Goal: Transaction & Acquisition: Purchase product/service

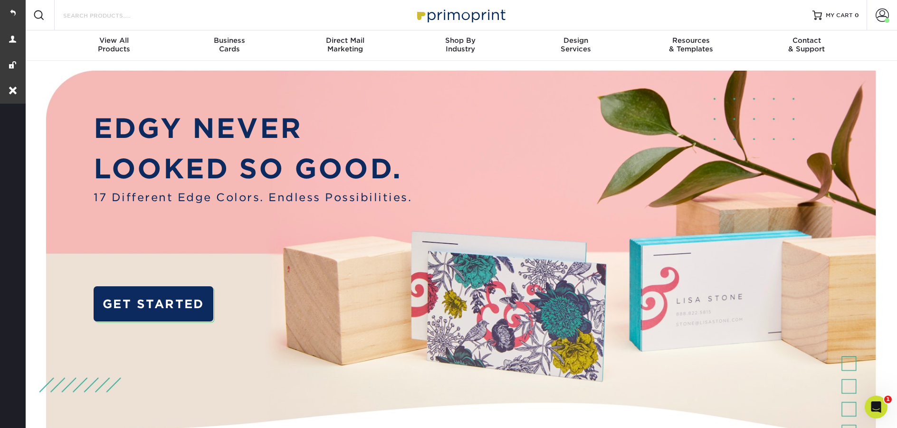
click at [134, 15] on input "Search Products" at bounding box center [108, 15] width 93 height 11
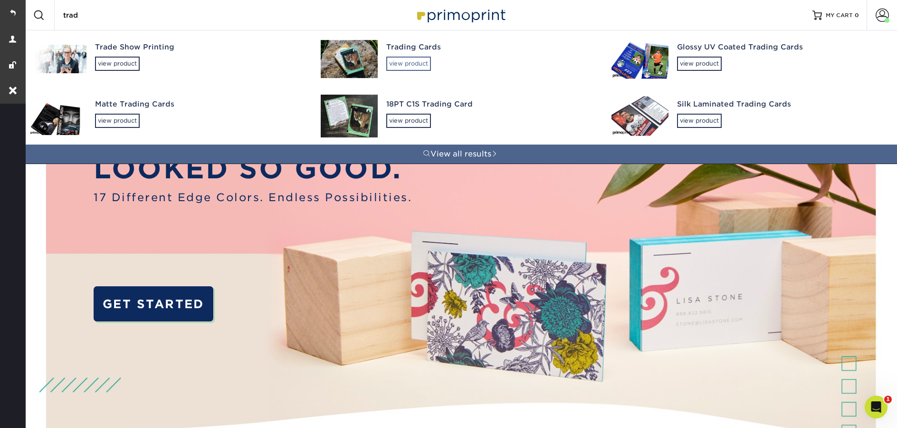
type input "trad"
click at [410, 67] on div "view product" at bounding box center [408, 64] width 45 height 14
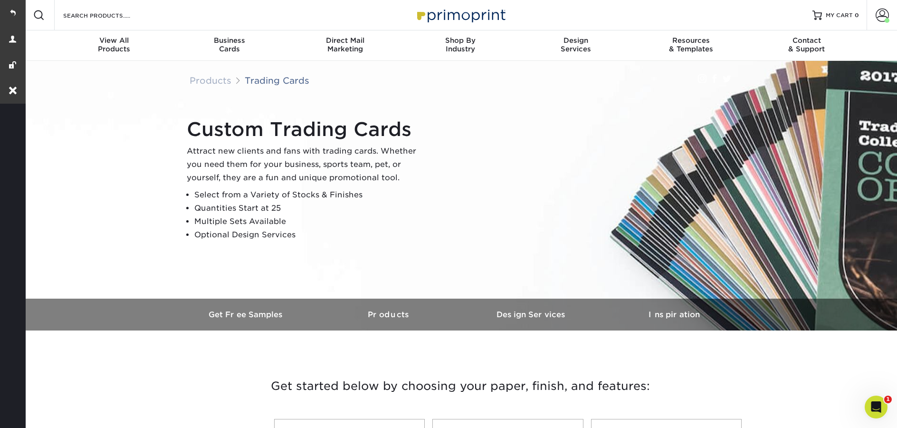
scroll to position [300, 0]
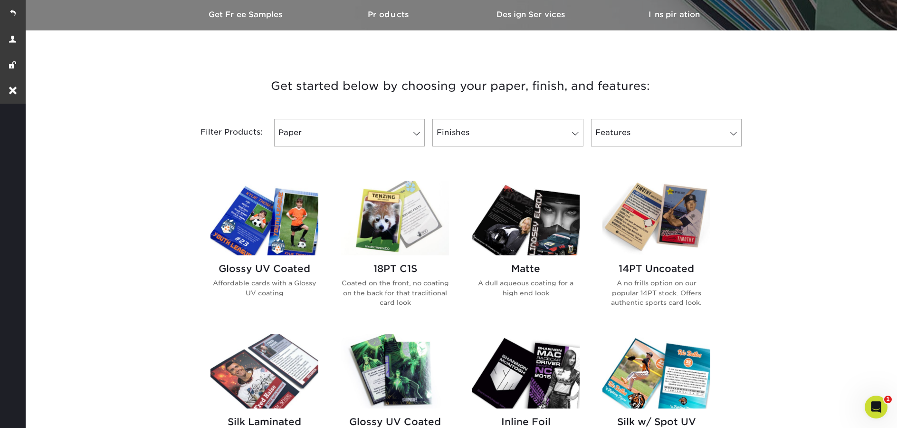
click at [284, 223] on img at bounding box center [264, 218] width 108 height 75
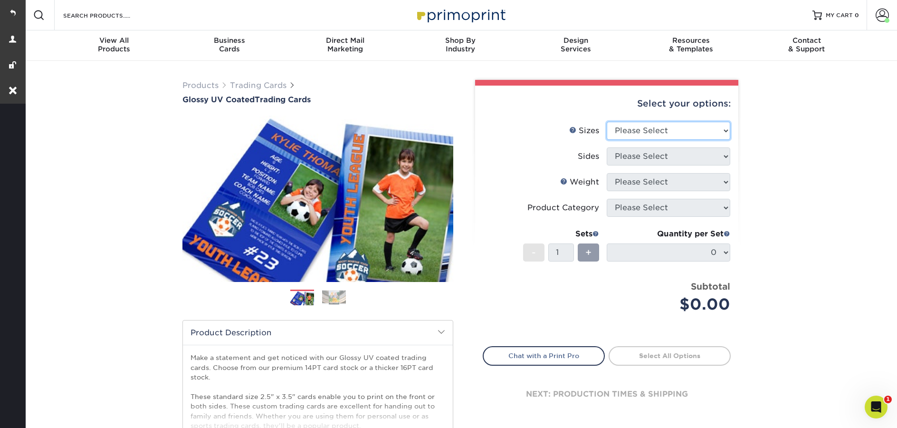
click at [680, 125] on select "Please Select 2.5" x 3.5"" at bounding box center [669, 131] width 124 height 18
select select "2.50x3.50"
click at [607, 122] on select "Please Select 2.5" x 3.5"" at bounding box center [669, 131] width 124 height 18
click at [655, 157] on select "Please Select" at bounding box center [669, 156] width 124 height 18
select select "13abbda7-1d64-4f25-8bb2-c179b224825d"
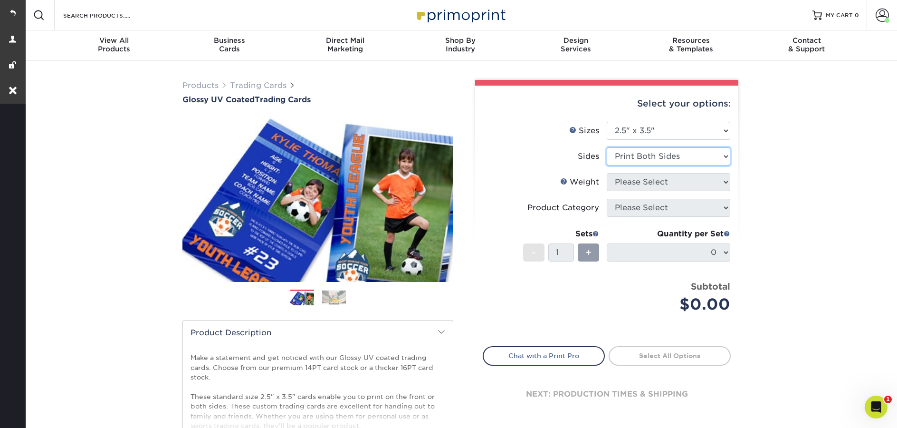
click at [607, 147] on select "Please Select Print Both Sides Print Front Only" at bounding box center [669, 156] width 124 height 18
click at [650, 178] on select "Please Select 16PT 14PT 18PT C1S" at bounding box center [669, 182] width 124 height 18
select select "16PT"
click at [607, 173] on select "Please Select 16PT 14PT 18PT C1S" at bounding box center [669, 182] width 124 height 18
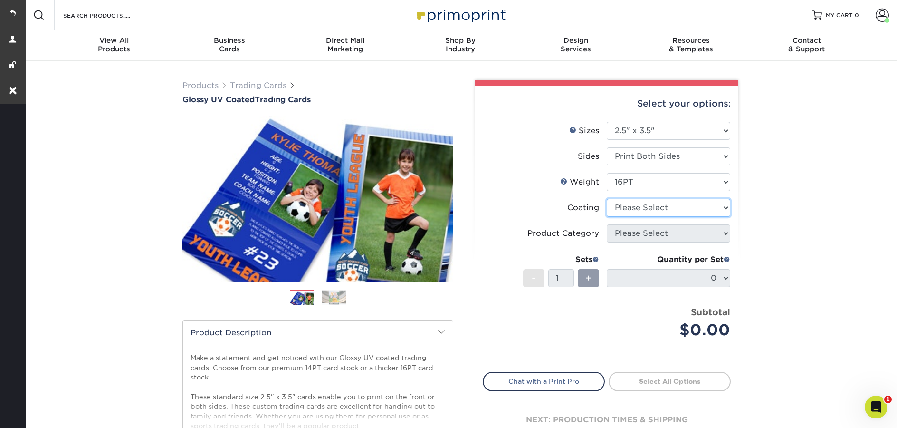
click at [644, 205] on select at bounding box center [669, 208] width 124 height 18
select select "ae367451-b2b8-45df-a344-0f05b6a12993"
click at [607, 199] on select at bounding box center [669, 208] width 124 height 18
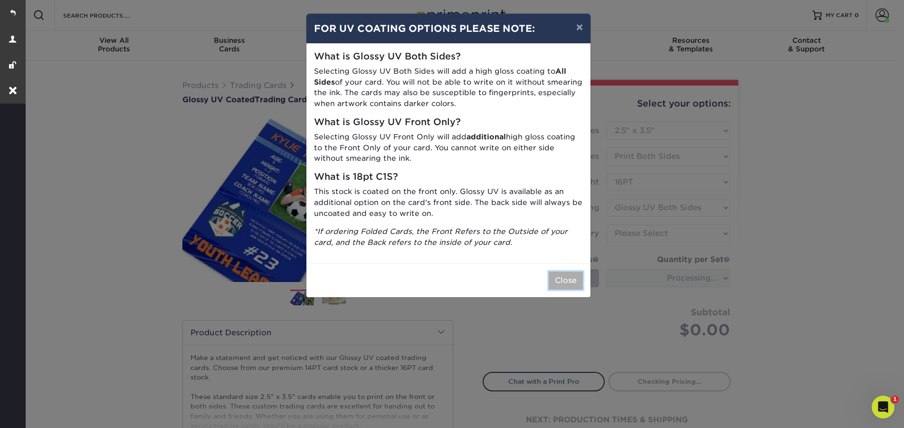
click at [557, 277] on button "Close" at bounding box center [566, 280] width 34 height 18
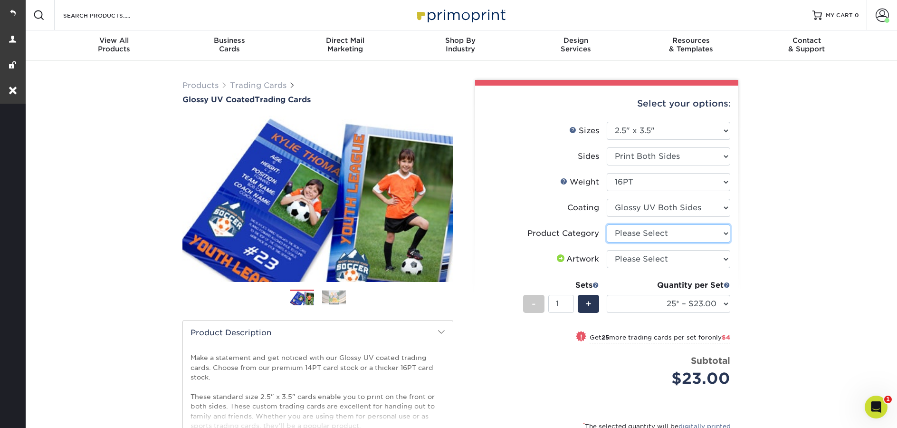
click at [656, 236] on select "Please Select Trading Cards" at bounding box center [669, 233] width 124 height 18
select select "c2f9bce9-36c2-409d-b101-c29d9d031e18"
click at [607, 224] on select "Please Select Trading Cards" at bounding box center [669, 233] width 124 height 18
click at [649, 260] on select "Please Select I will upload files I need a design - $100" at bounding box center [669, 259] width 124 height 18
select select "upload"
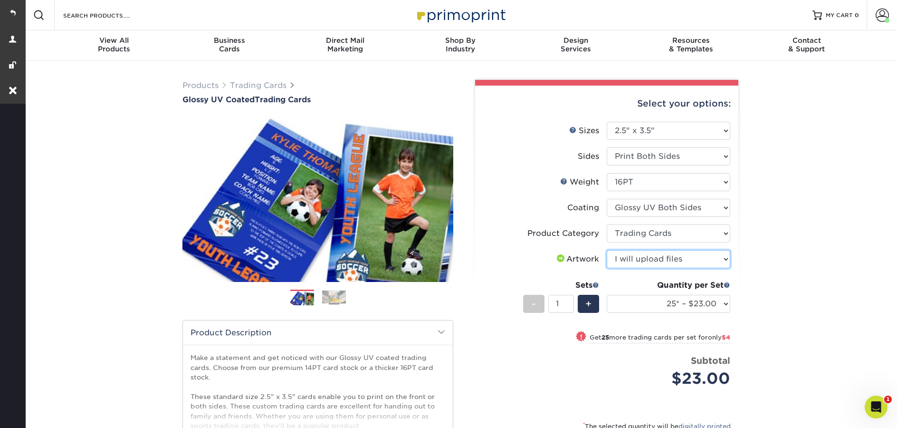
click at [607, 250] on select "Please Select I will upload files I need a design - $100" at bounding box center [669, 259] width 124 height 18
click at [645, 310] on select "25* – $23.00 50* – $27.00 75* – $33.00 100* – $37.00 250* – $47.00 500 – $58.00…" at bounding box center [669, 304] width 124 height 18
select select "250* – $47.00"
click at [607, 295] on select "25* – $23.00 50* – $27.00 75* – $33.00 100* – $37.00 250* – $47.00 500 – $58.00…" at bounding box center [669, 304] width 124 height 18
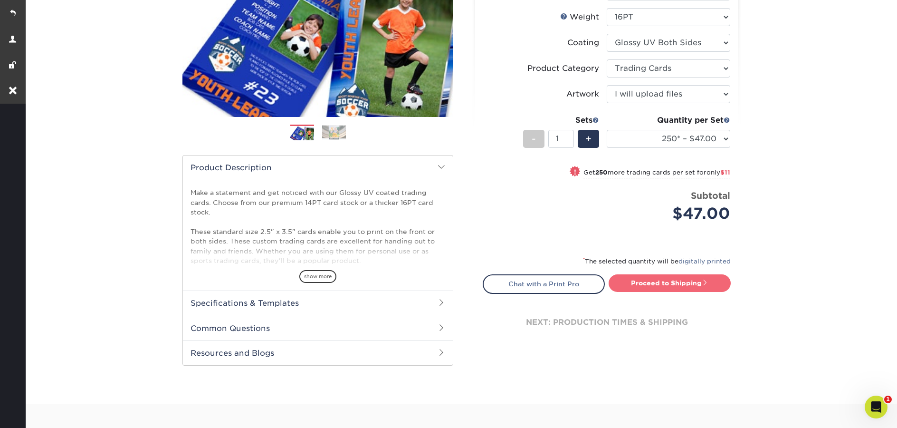
click at [676, 286] on link "Proceed to Shipping" at bounding box center [670, 282] width 122 height 17
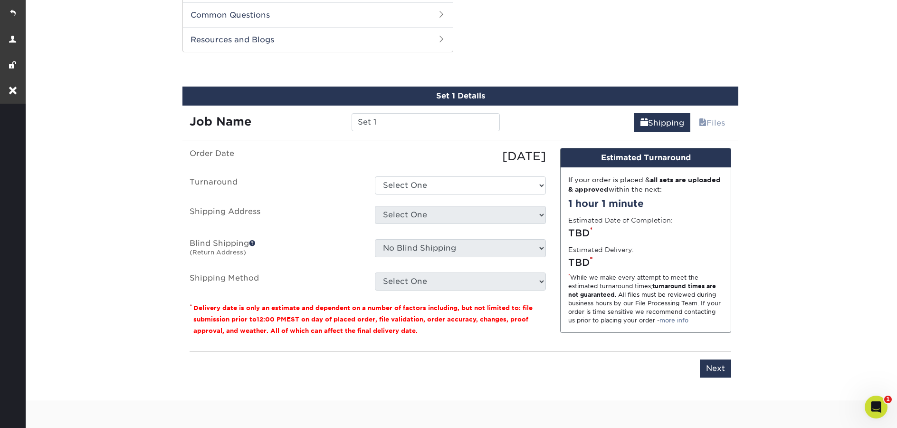
scroll to position [483, 0]
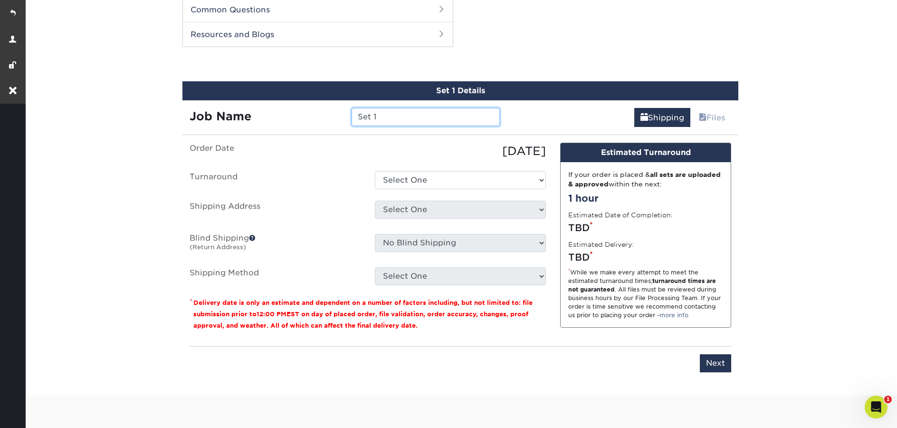
drag, startPoint x: 387, startPoint y: 115, endPoint x: 336, endPoint y: 115, distance: 50.4
click at [337, 115] on div "Job Name Set 1" at bounding box center [344, 117] width 325 height 18
type input "[PERSON_NAME]"
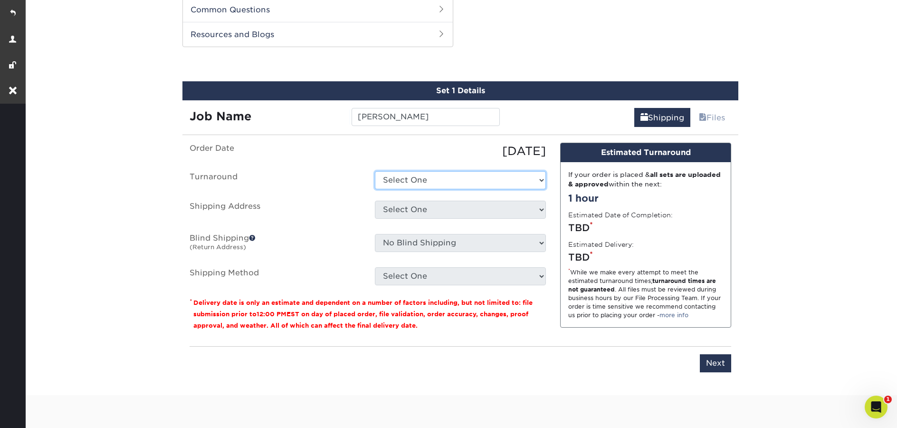
click at [413, 177] on select "Select One 2-4 Business Days 2 Day Next Business Day" at bounding box center [460, 180] width 171 height 18
select select "69ce79b6-9d89-4945-ab5a-e1d0cf729f2e"
click at [375, 171] on select "Select One 2-4 Business Days 2 Day Next Business Day" at bounding box center [460, 180] width 171 height 18
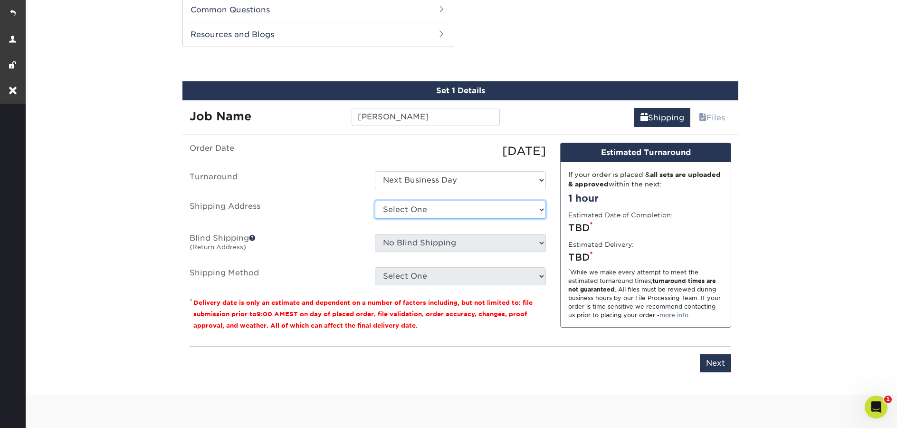
click at [422, 214] on select "Select One Work + Add New Address" at bounding box center [460, 209] width 171 height 18
select select "285518"
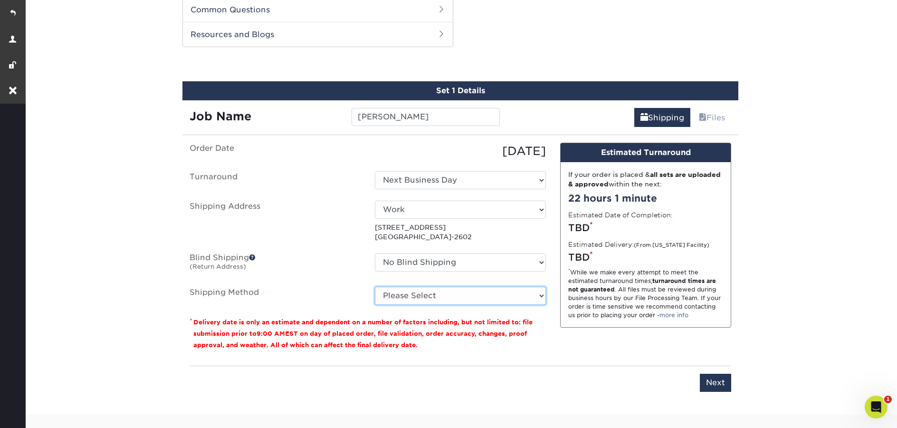
click at [447, 300] on select "Please Select Ground Shipping (+$12.72) 3 Day Shipping Service (+$13.28) 2 Day …" at bounding box center [460, 295] width 171 height 18
select select "03"
click at [375, 286] on select "Please Select Ground Shipping (+$12.72) 3 Day Shipping Service (+$13.28) 2 Day …" at bounding box center [460, 295] width 171 height 18
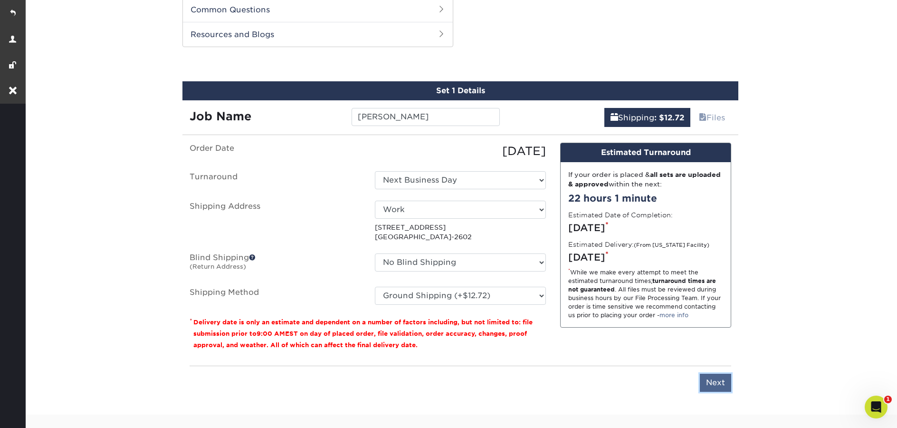
click at [717, 382] on input "Next" at bounding box center [715, 382] width 31 height 18
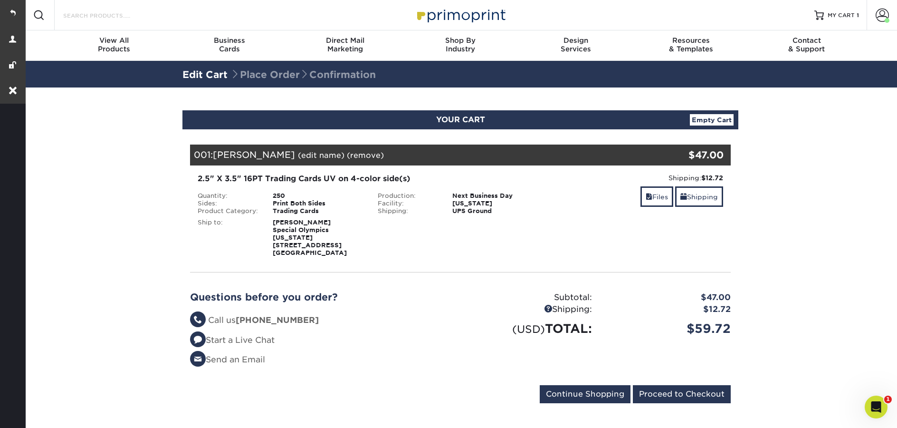
click at [85, 19] on input "Search Products" at bounding box center [108, 15] width 93 height 11
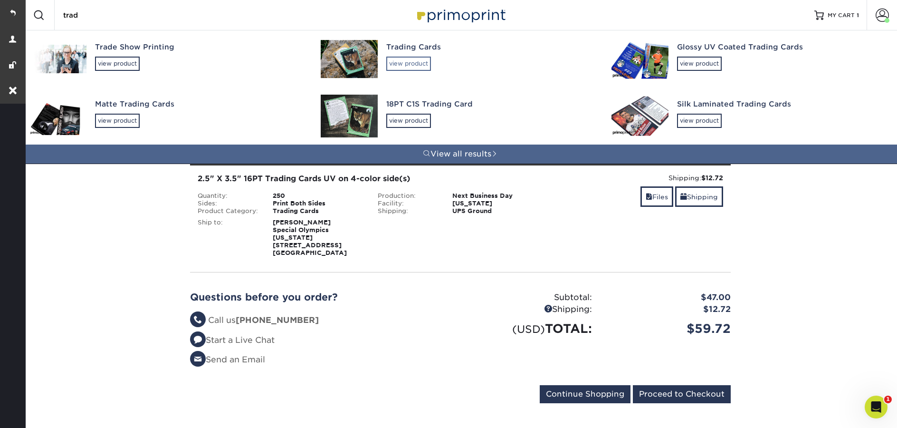
type input "trad"
click at [390, 64] on div "view product" at bounding box center [408, 64] width 45 height 14
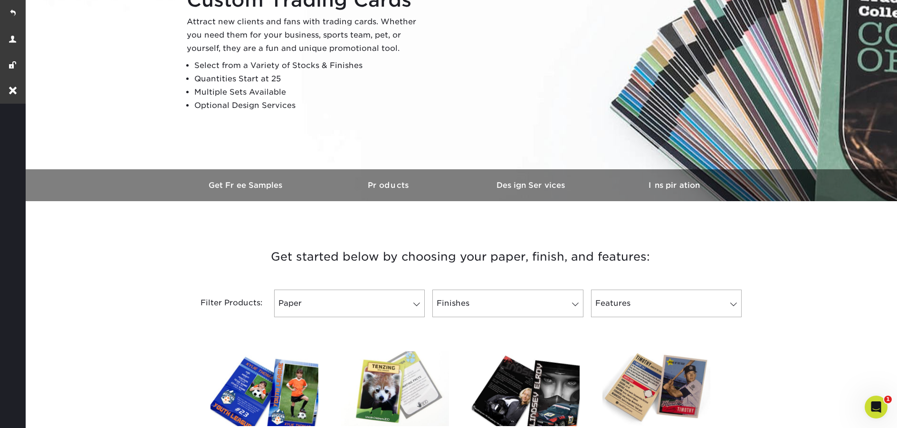
scroll to position [132, 0]
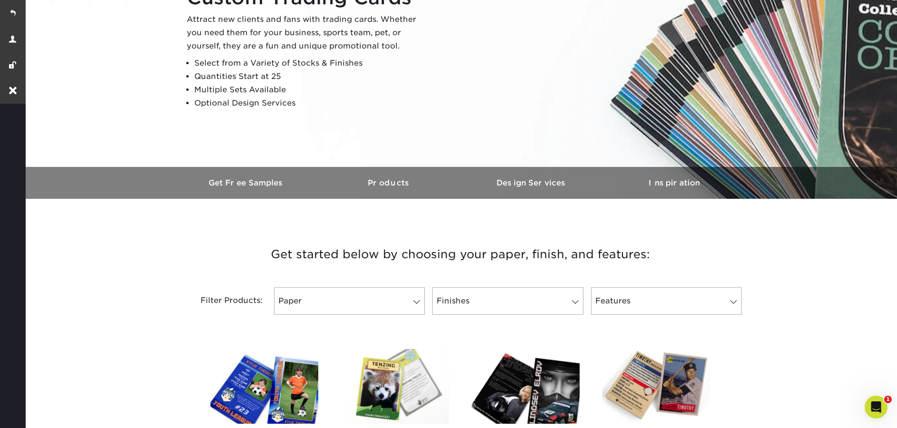
click at [301, 375] on img at bounding box center [264, 386] width 108 height 75
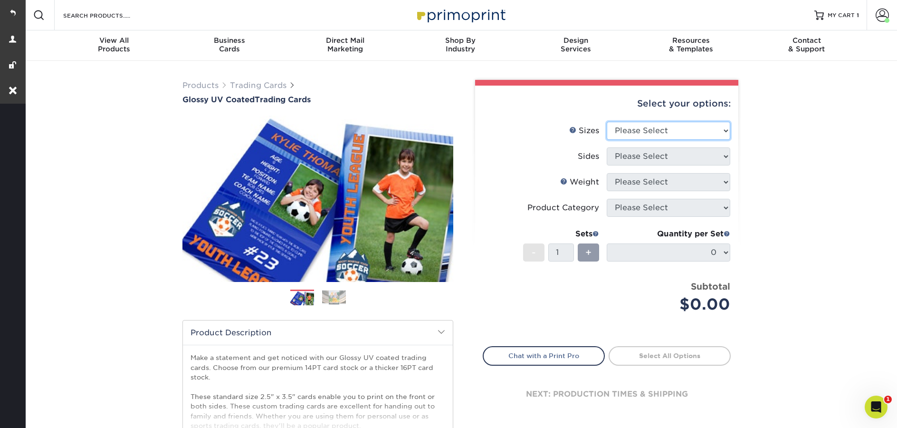
click at [652, 125] on select "Please Select 2.5" x 3.5"" at bounding box center [669, 131] width 124 height 18
select select "2.50x3.50"
click at [607, 122] on select "Please Select 2.5" x 3.5"" at bounding box center [669, 131] width 124 height 18
click at [649, 158] on select "Please Select" at bounding box center [669, 156] width 124 height 18
select select "13abbda7-1d64-4f25-8bb2-c179b224825d"
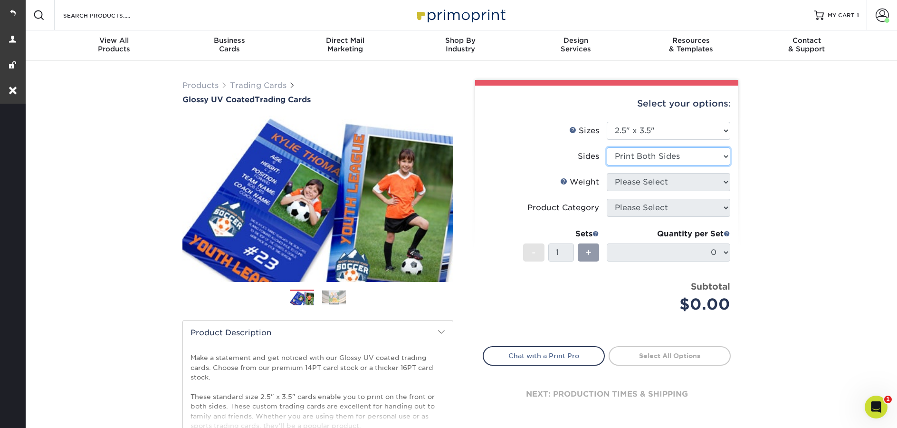
click at [607, 147] on select "Please Select Print Both Sides Print Front Only" at bounding box center [669, 156] width 124 height 18
click at [646, 181] on select "Please Select" at bounding box center [669, 182] width 124 height 18
select select "16PT"
click at [607, 173] on select "Please Select 16PT 14PT 18PT C1S" at bounding box center [669, 182] width 124 height 18
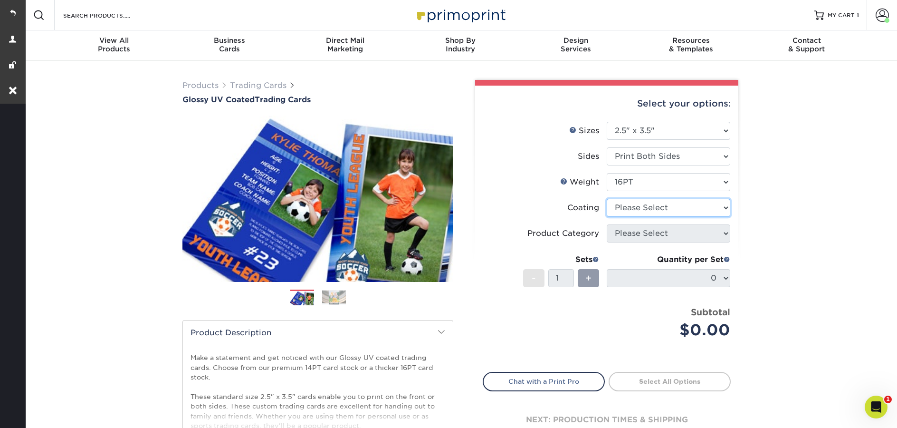
click at [645, 210] on select at bounding box center [669, 208] width 124 height 18
select select "ae367451-b2b8-45df-a344-0f05b6a12993"
click at [607, 199] on select at bounding box center [669, 208] width 124 height 18
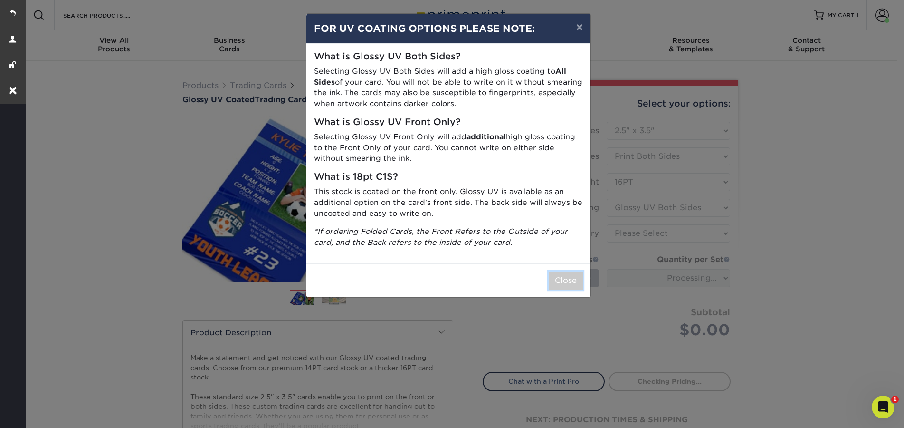
click at [578, 278] on button "Close" at bounding box center [566, 280] width 34 height 18
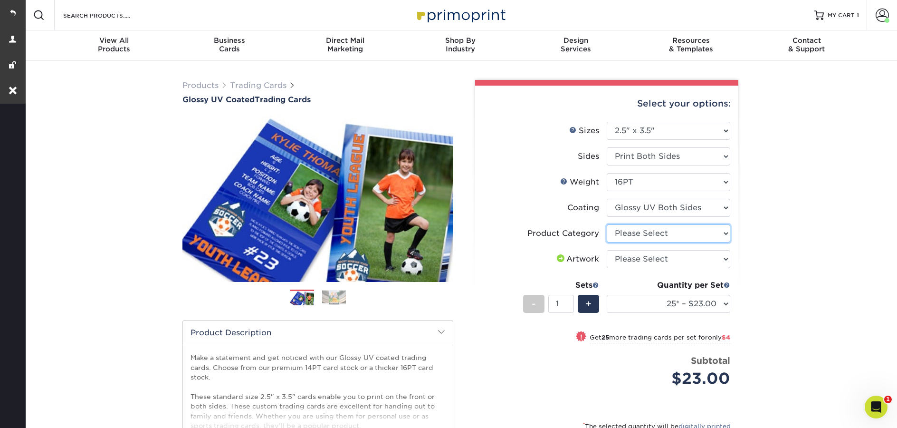
click at [657, 233] on select "Please Select Trading Cards" at bounding box center [669, 233] width 124 height 18
select select "c2f9bce9-36c2-409d-b101-c29d9d031e18"
click at [607, 224] on select "Please Select Trading Cards" at bounding box center [669, 233] width 124 height 18
click at [656, 259] on select "Please Select I will upload files I need a design - $100" at bounding box center [669, 259] width 124 height 18
select select "upload"
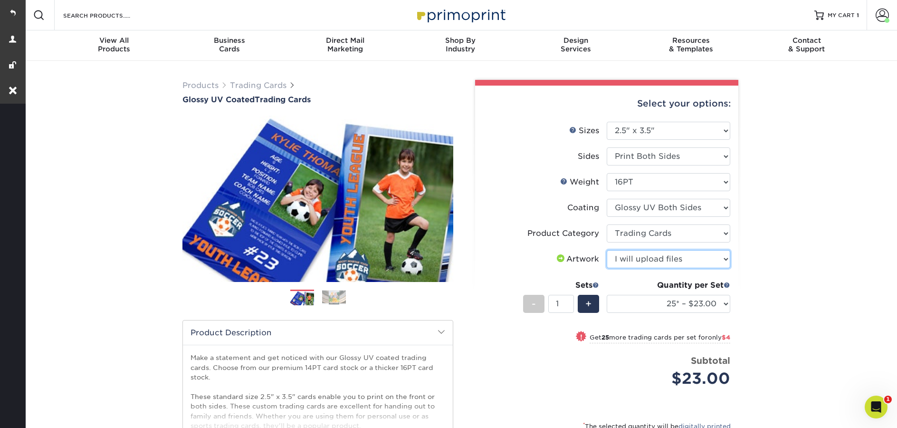
click at [607, 250] on select "Please Select I will upload files I need a design - $100" at bounding box center [669, 259] width 124 height 18
click at [678, 306] on select "25* – $23.00 50* – $27.00 75* – $33.00 100* – $37.00 250* – $47.00 500 – $58.00…" at bounding box center [669, 304] width 124 height 18
select select "500 – $58.00"
click at [607, 295] on select "25* – $23.00 50* – $27.00 75* – $33.00 100* – $37.00 250* – $47.00 500 – $58.00…" at bounding box center [669, 304] width 124 height 18
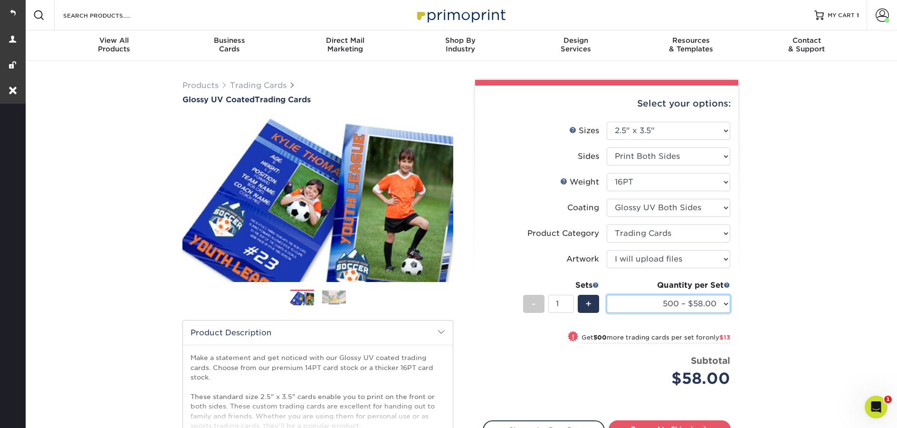
scroll to position [73, 0]
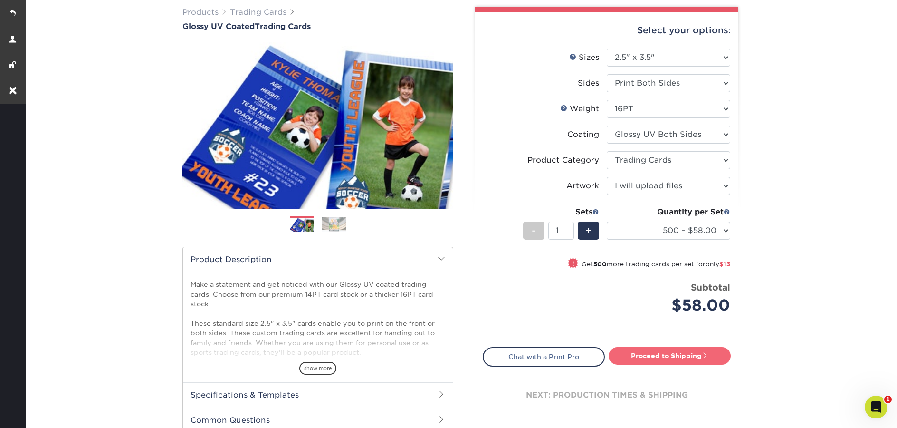
click at [649, 349] on link "Proceed to Shipping" at bounding box center [670, 355] width 122 height 17
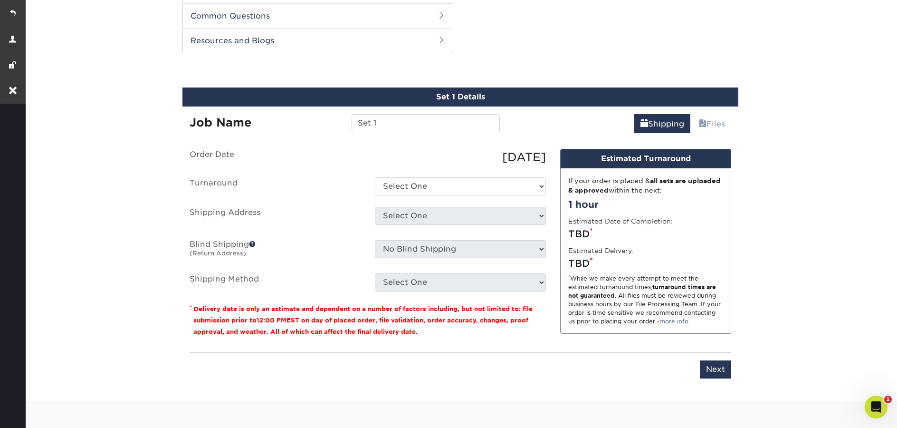
scroll to position [483, 0]
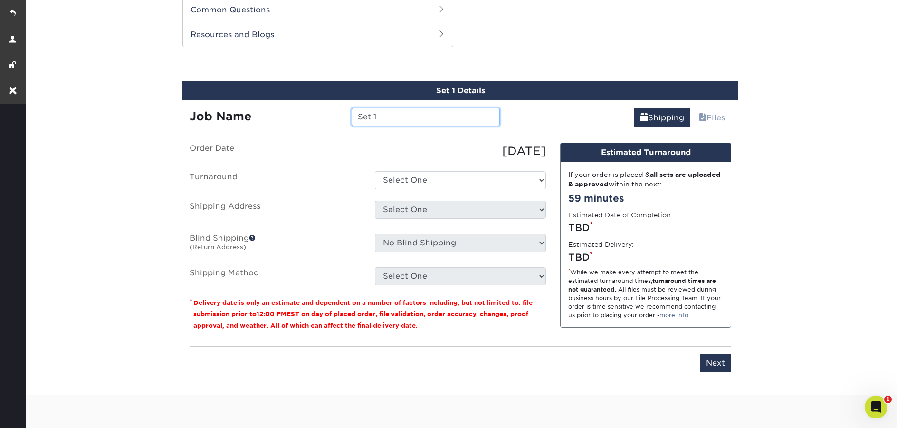
click at [418, 119] on input "Set 1" at bounding box center [426, 117] width 148 height 18
click at [417, 119] on input "Set 1" at bounding box center [426, 117] width 148 height 18
click at [417, 118] on input "Set 1" at bounding box center [426, 117] width 148 height 18
type input "[PERSON_NAME]"
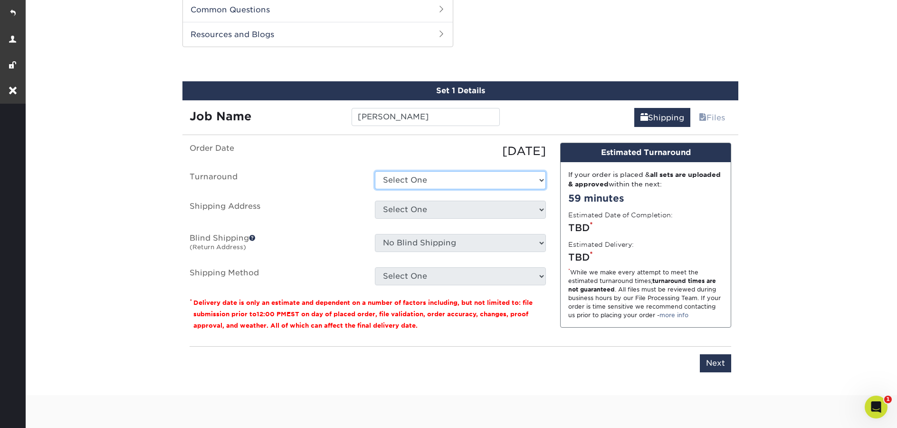
click at [430, 182] on select "Select One 2-4 Business Days 2 Day Next Business Day" at bounding box center [460, 180] width 171 height 18
select select "d7e891b1-ae9b-4226-a022-25e4a50b7758"
click at [375, 171] on select "Select One 2-4 Business Days 2 Day Next Business Day" at bounding box center [460, 180] width 171 height 18
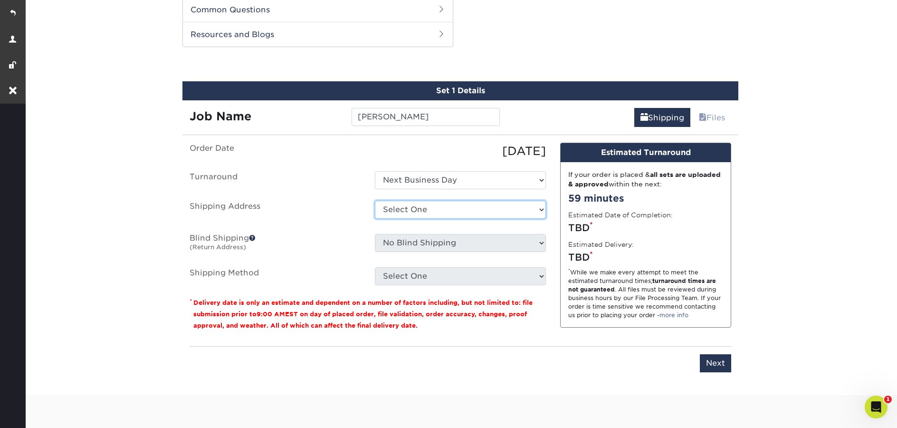
click at [440, 213] on select "Select One Work + Add New Address" at bounding box center [460, 209] width 171 height 18
select select "285518"
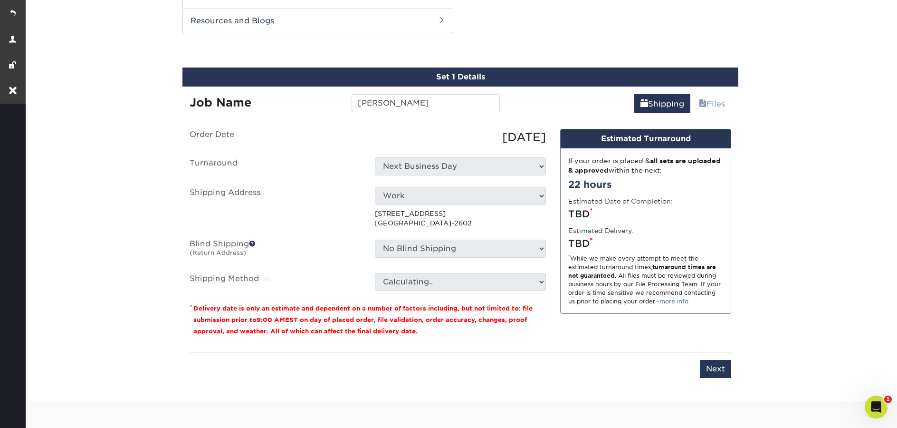
scroll to position [497, 0]
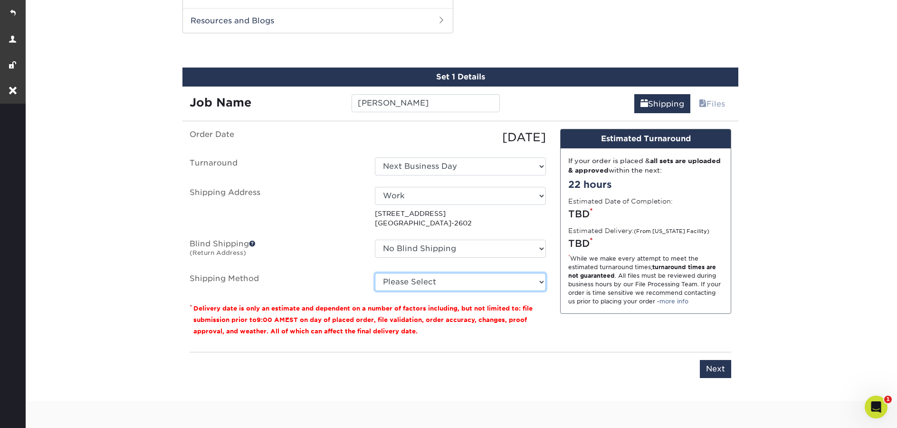
click at [500, 284] on select "Please Select Ground Shipping (+$13.84) 3 Day Shipping Service (+$14.40) 2 Day …" at bounding box center [460, 282] width 171 height 18
select select "03"
click at [375, 273] on select "Please Select Ground Shipping (+$13.84) 3 Day Shipping Service (+$14.40) 2 Day …" at bounding box center [460, 282] width 171 height 18
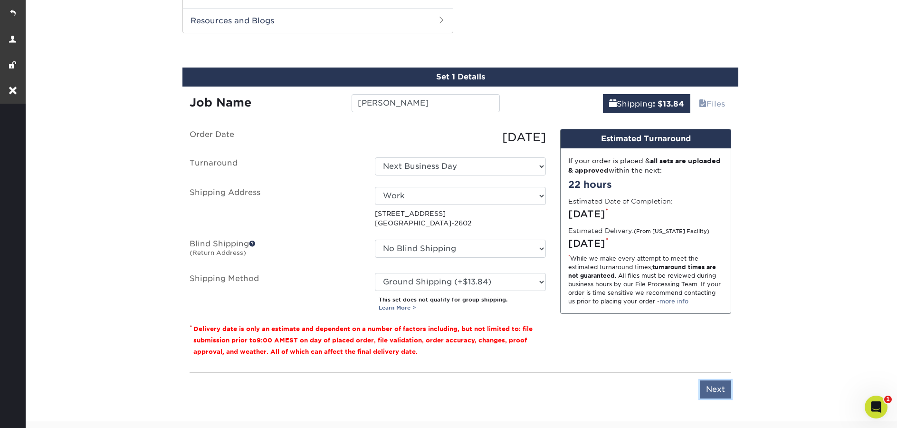
click at [719, 386] on input "Next" at bounding box center [715, 389] width 31 height 18
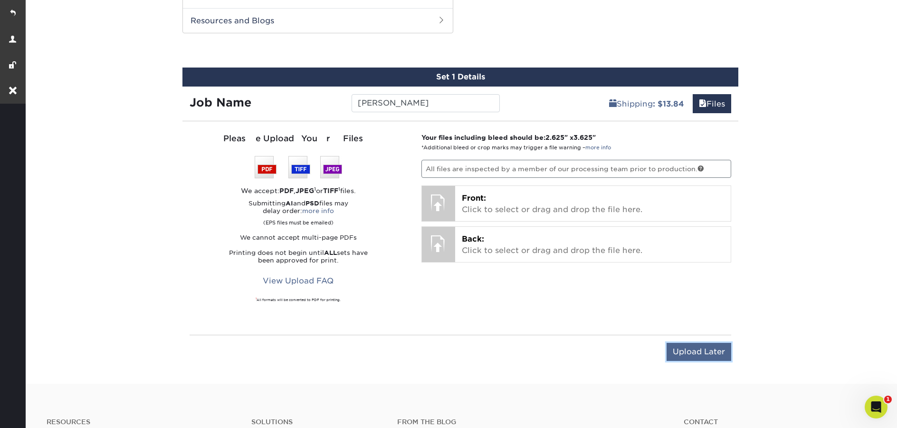
click at [709, 351] on input "Upload Later" at bounding box center [699, 352] width 65 height 18
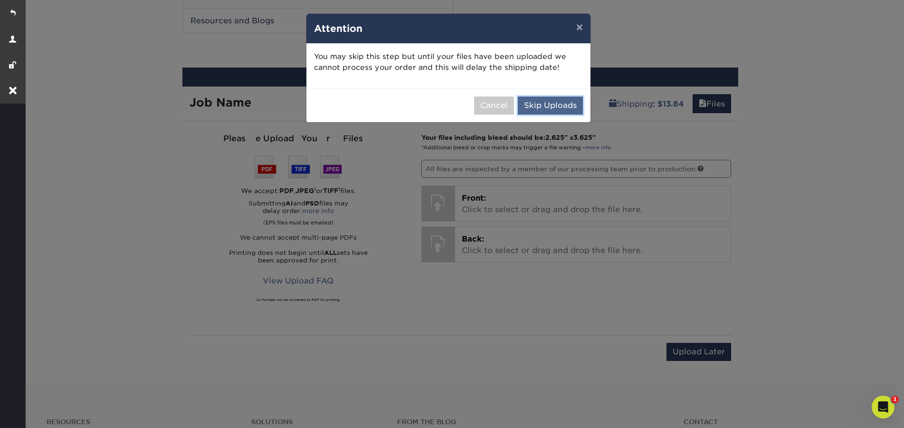
click at [568, 107] on button "Skip Uploads" at bounding box center [550, 105] width 65 height 18
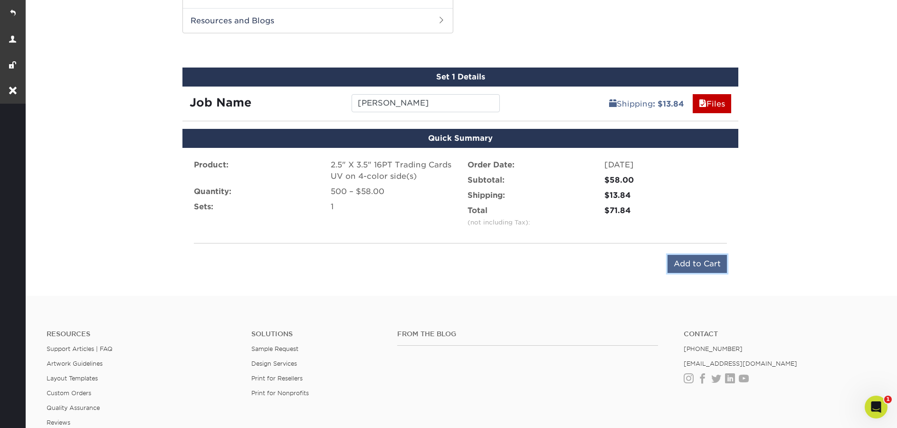
click at [705, 267] on input "Add to Cart" at bounding box center [697, 264] width 59 height 18
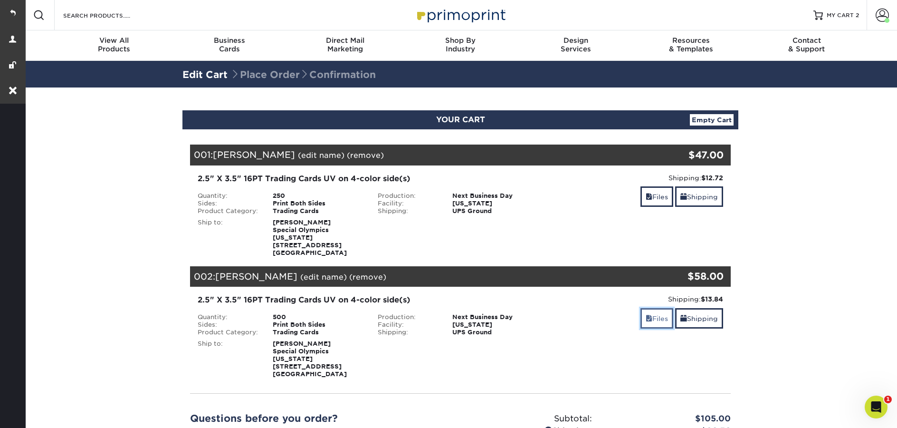
click at [661, 311] on link "Files" at bounding box center [656, 318] width 33 height 20
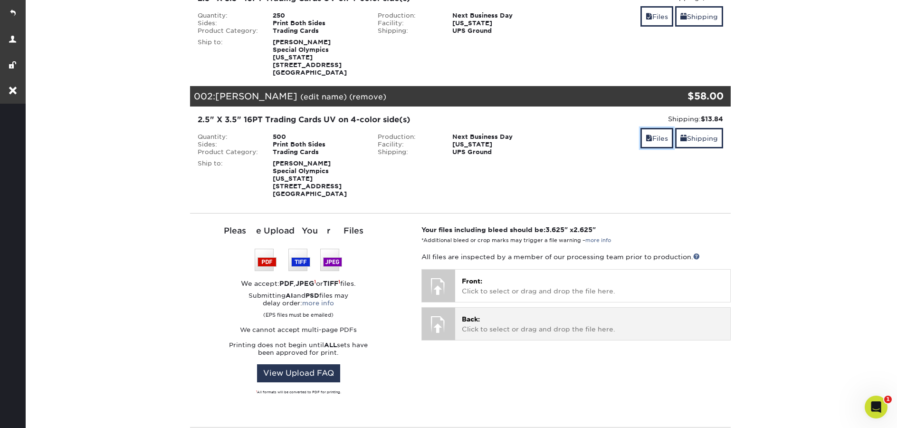
scroll to position [222, 0]
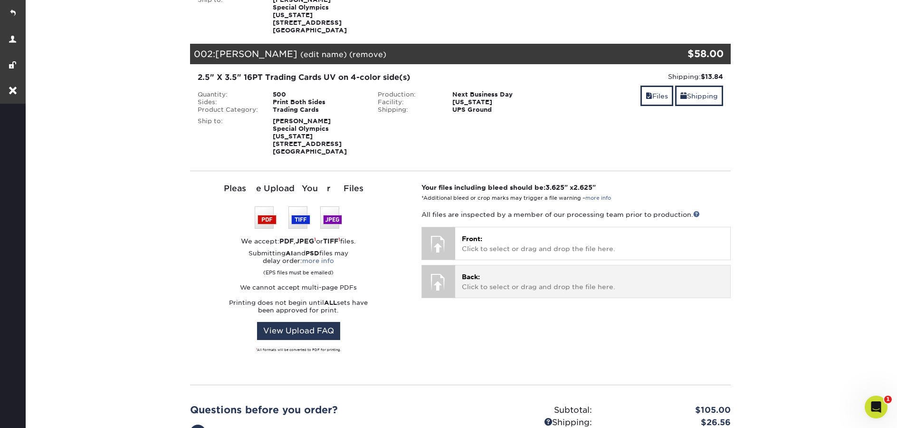
click at [474, 272] on p "Back: Click to select or drag and drop the file here." at bounding box center [593, 281] width 262 height 19
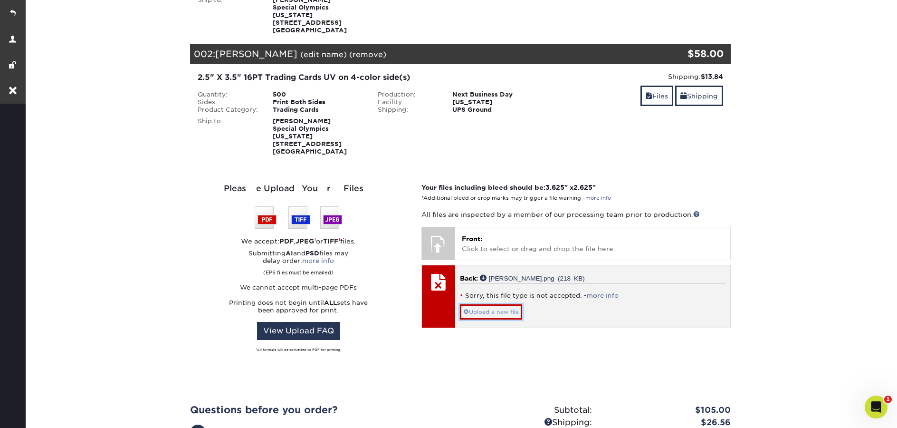
click at [465, 308] on span at bounding box center [466, 311] width 6 height 7
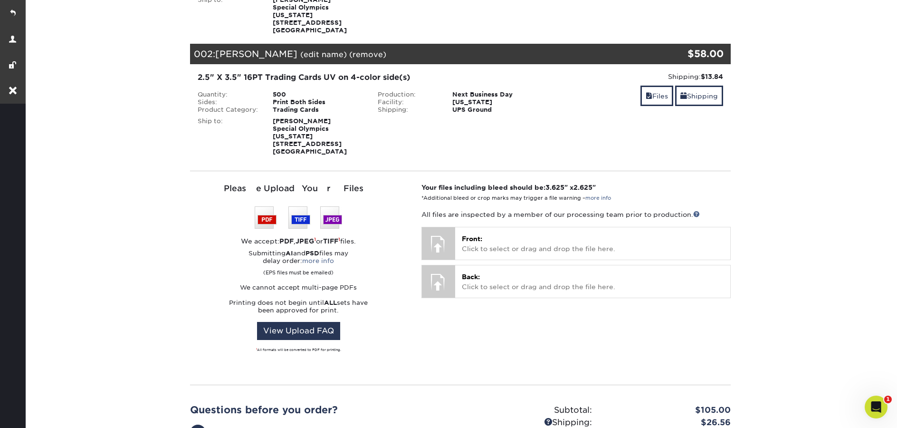
click at [577, 318] on div "Your files including bleed should be: 3.625 " x 2.625 " *Additional bleed or cr…" at bounding box center [576, 277] width 324 height 191
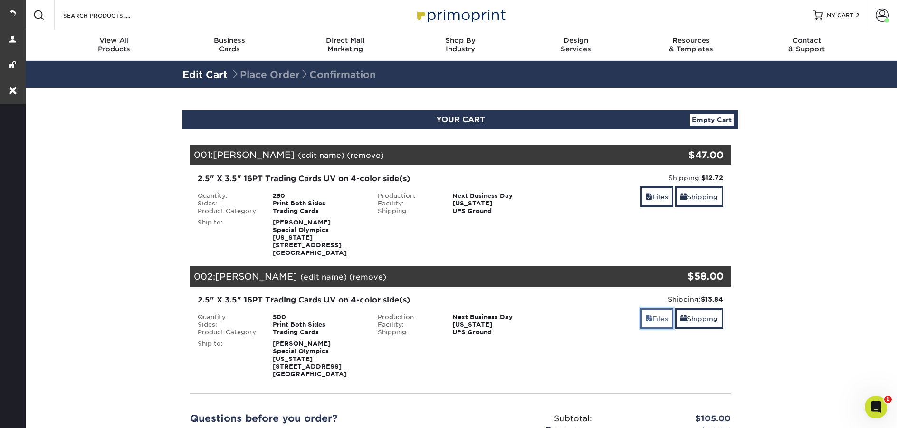
click at [651, 316] on link "Files" at bounding box center [656, 318] width 33 height 20
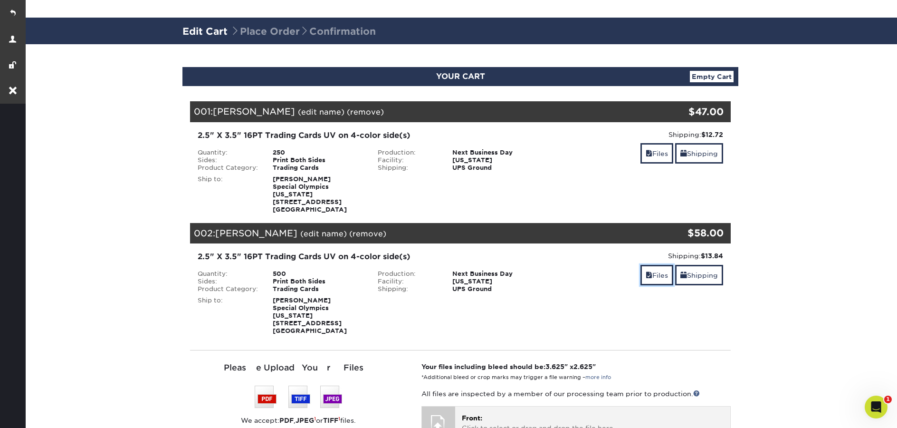
scroll to position [165, 0]
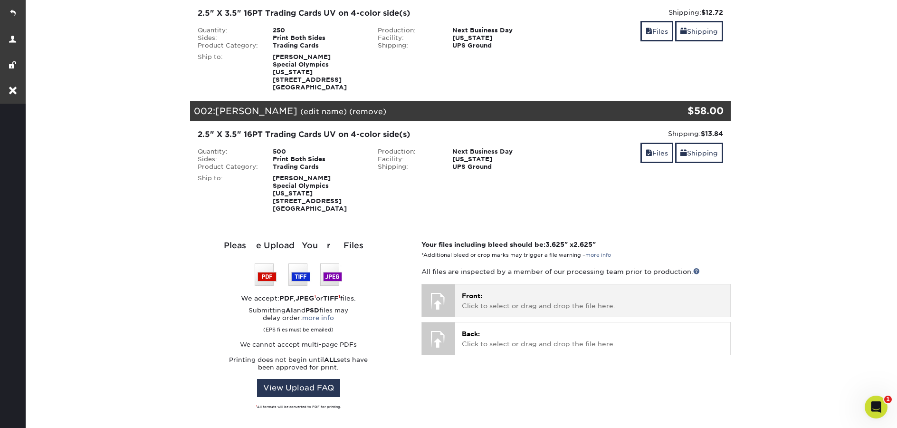
click at [476, 284] on div "Front: Click to select or drag and drop the file here. Choose file" at bounding box center [592, 300] width 275 height 32
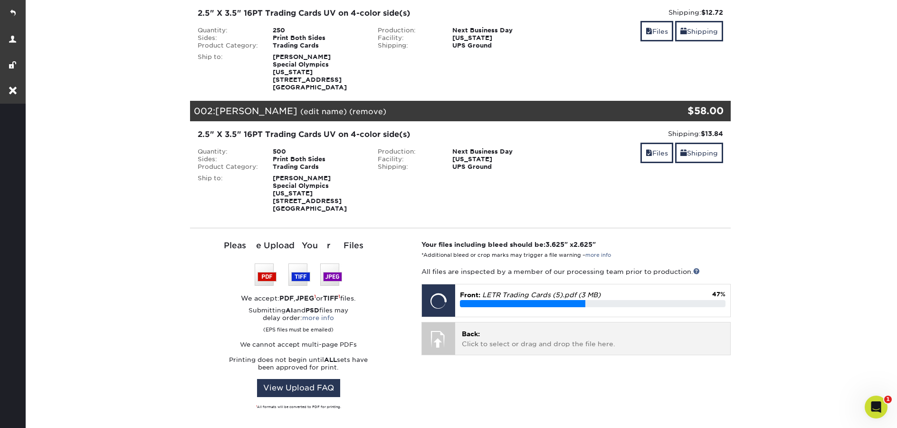
click at [480, 329] on p "Back: Click to select or drag and drop the file here." at bounding box center [593, 338] width 262 height 19
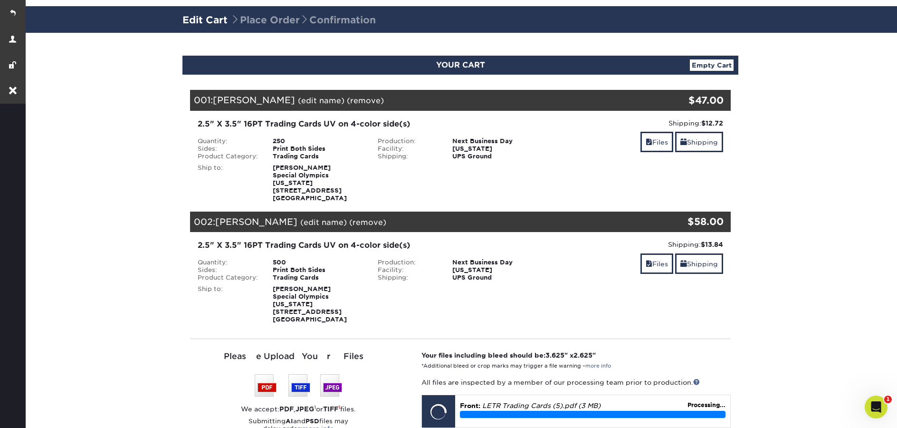
scroll to position [0, 0]
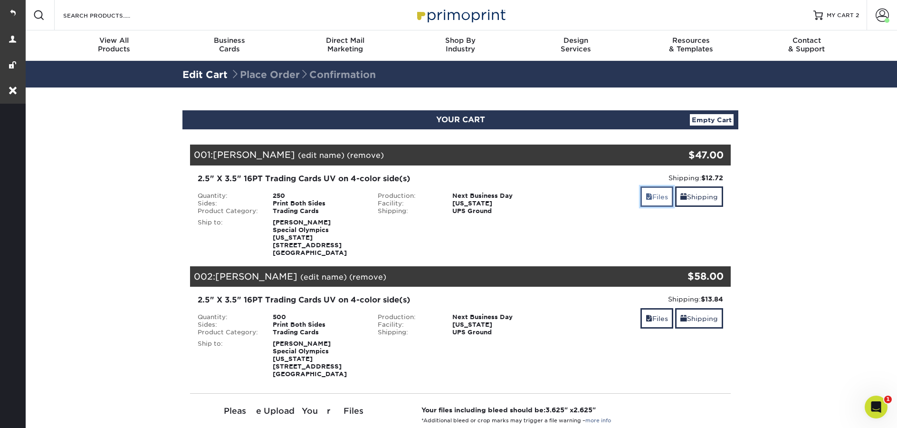
click at [650, 202] on link "Files" at bounding box center [656, 196] width 33 height 20
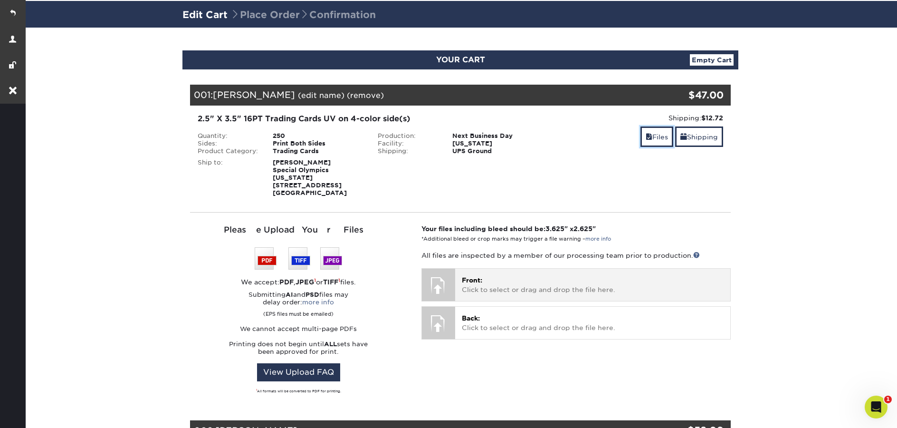
scroll to position [61, 0]
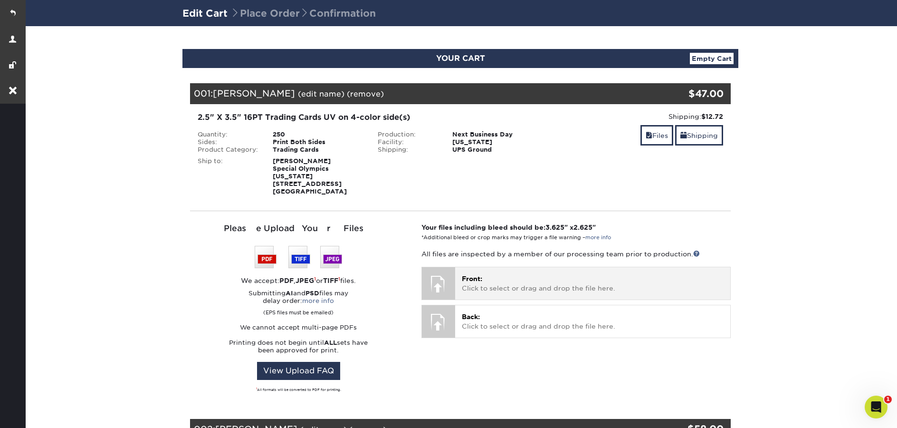
click at [504, 280] on p "Front: Click to select or drag and drop the file here." at bounding box center [593, 283] width 262 height 19
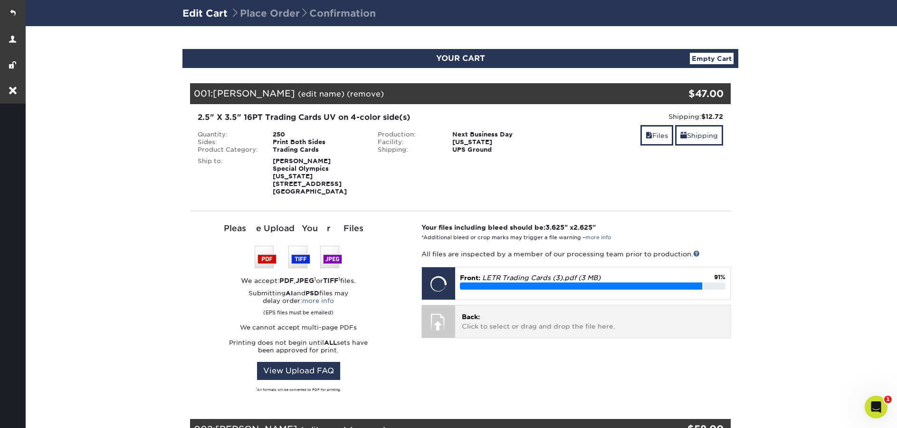
click at [525, 323] on p "Back: Click to select or drag and drop the file here." at bounding box center [593, 321] width 262 height 19
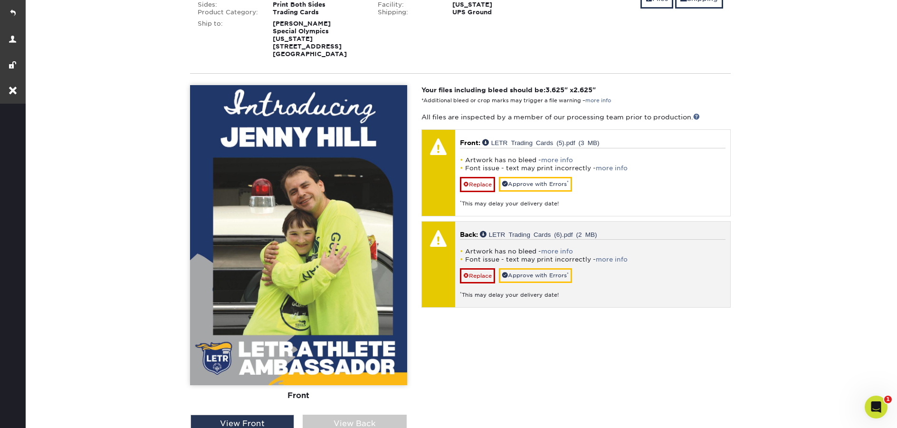
scroll to position [746, 0]
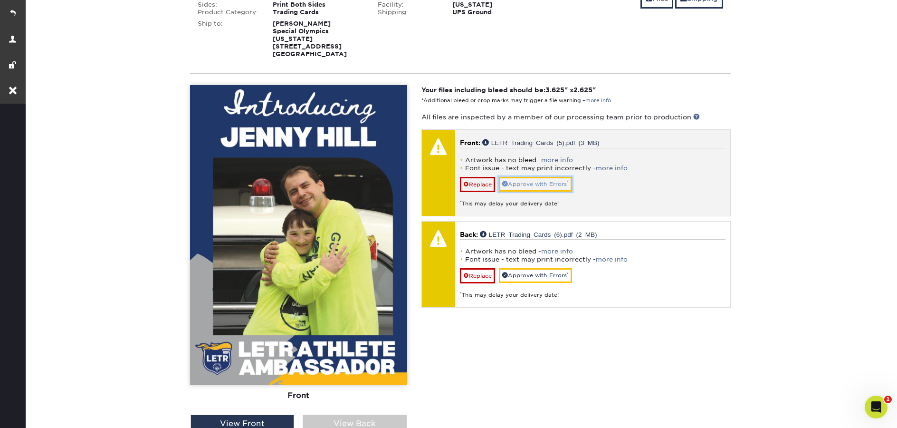
click at [540, 177] on link "Approve with Errors *" at bounding box center [535, 184] width 73 height 15
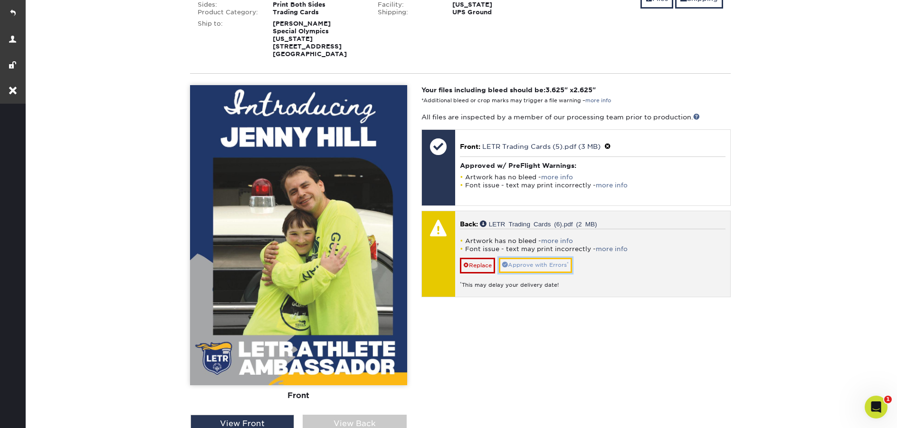
click at [539, 258] on link "Approve with Errors *" at bounding box center [535, 265] width 73 height 15
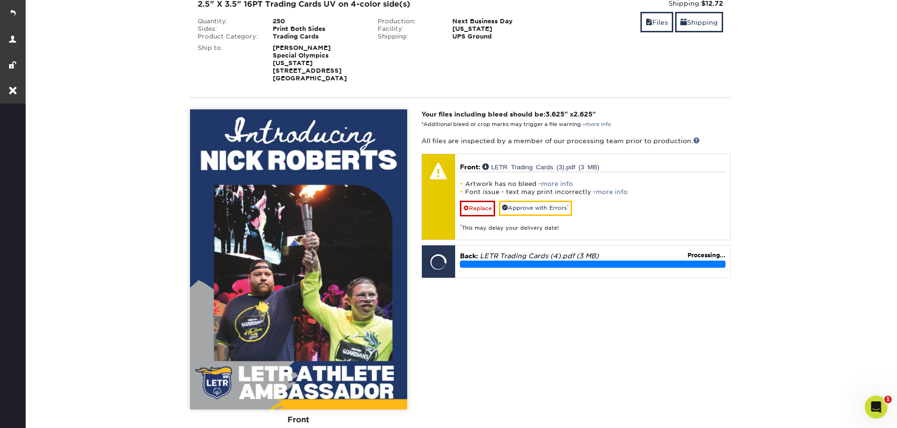
scroll to position [121, 0]
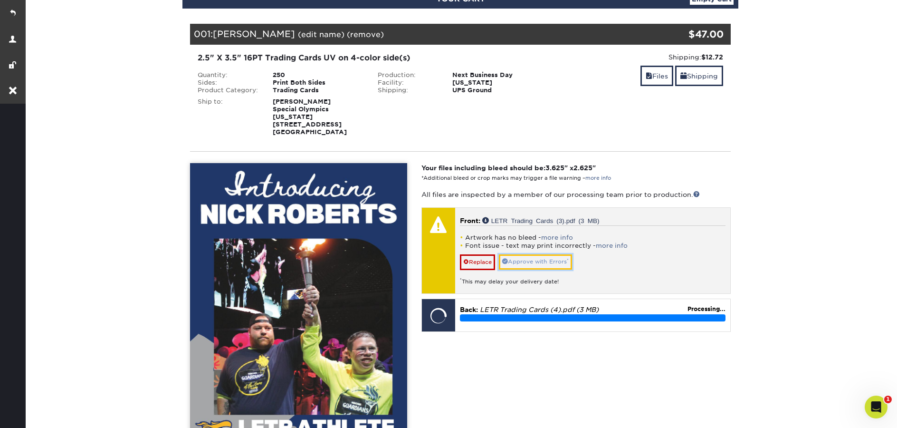
click at [542, 254] on link "Approve with Errors *" at bounding box center [535, 261] width 73 height 15
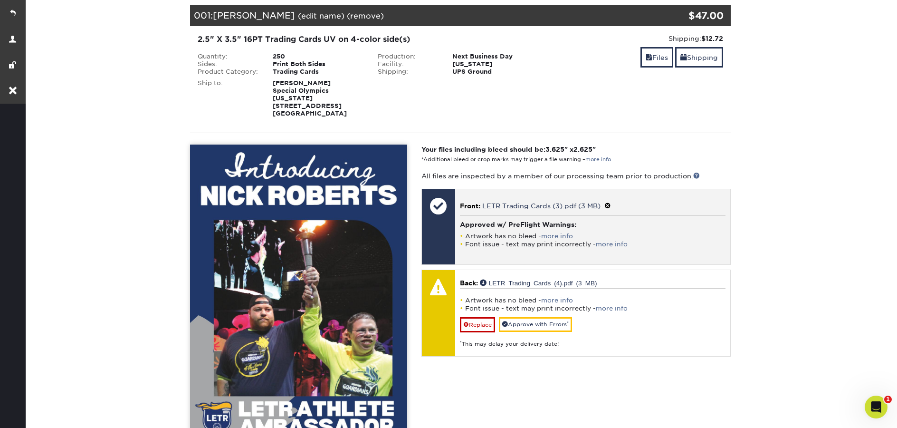
scroll to position [153, 0]
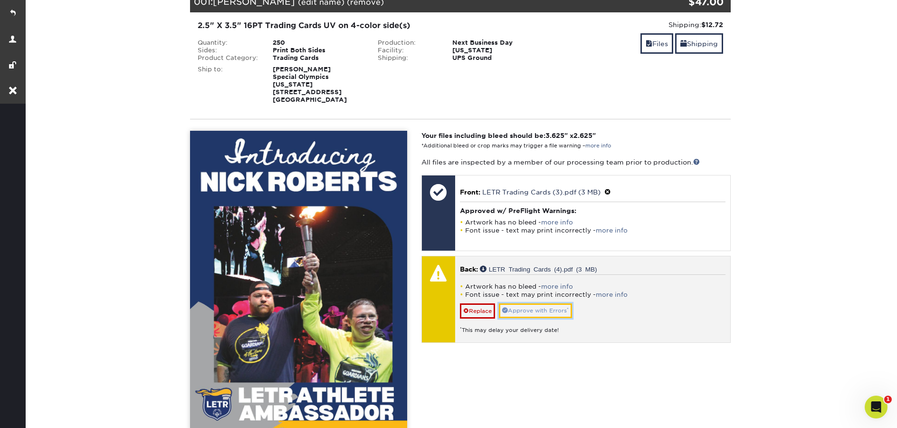
click at [549, 306] on link "Approve with Errors *" at bounding box center [535, 310] width 73 height 15
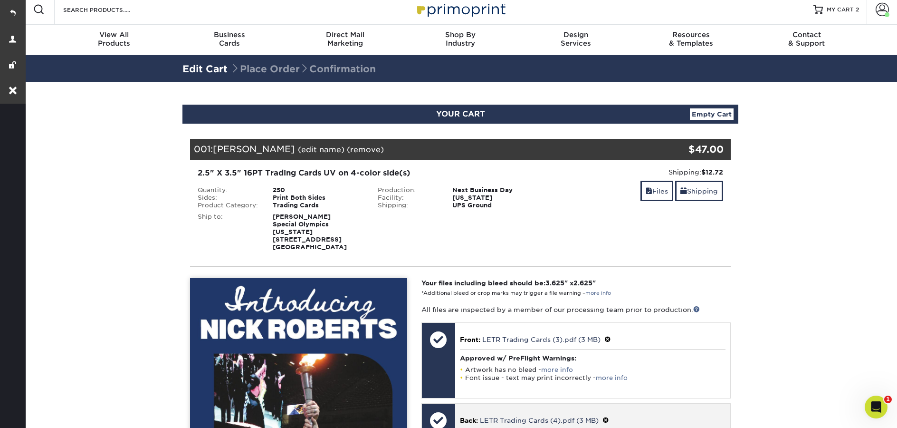
scroll to position [0, 0]
